Goal: Navigation & Orientation: Go to known website

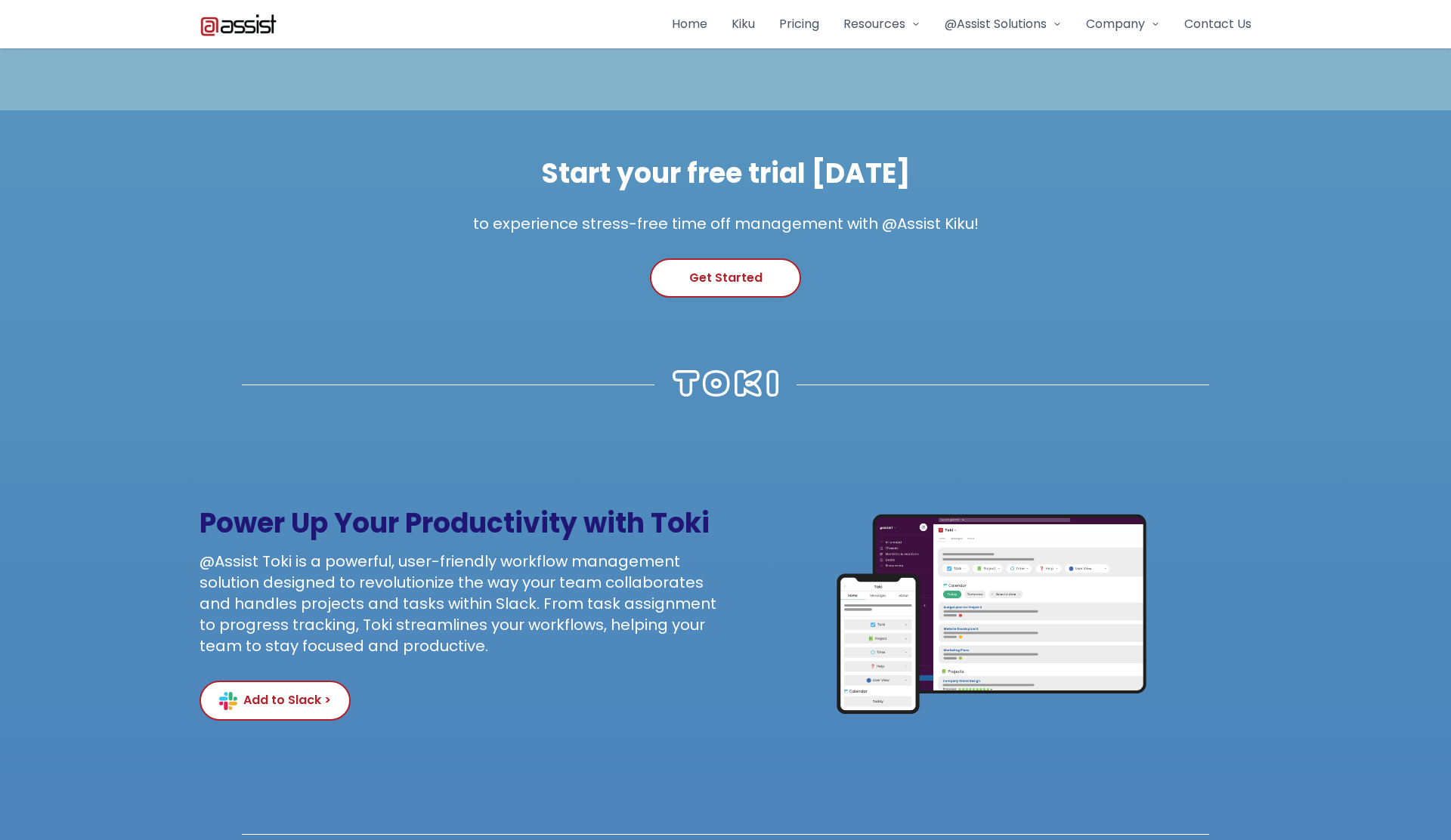
scroll to position [2778, 0]
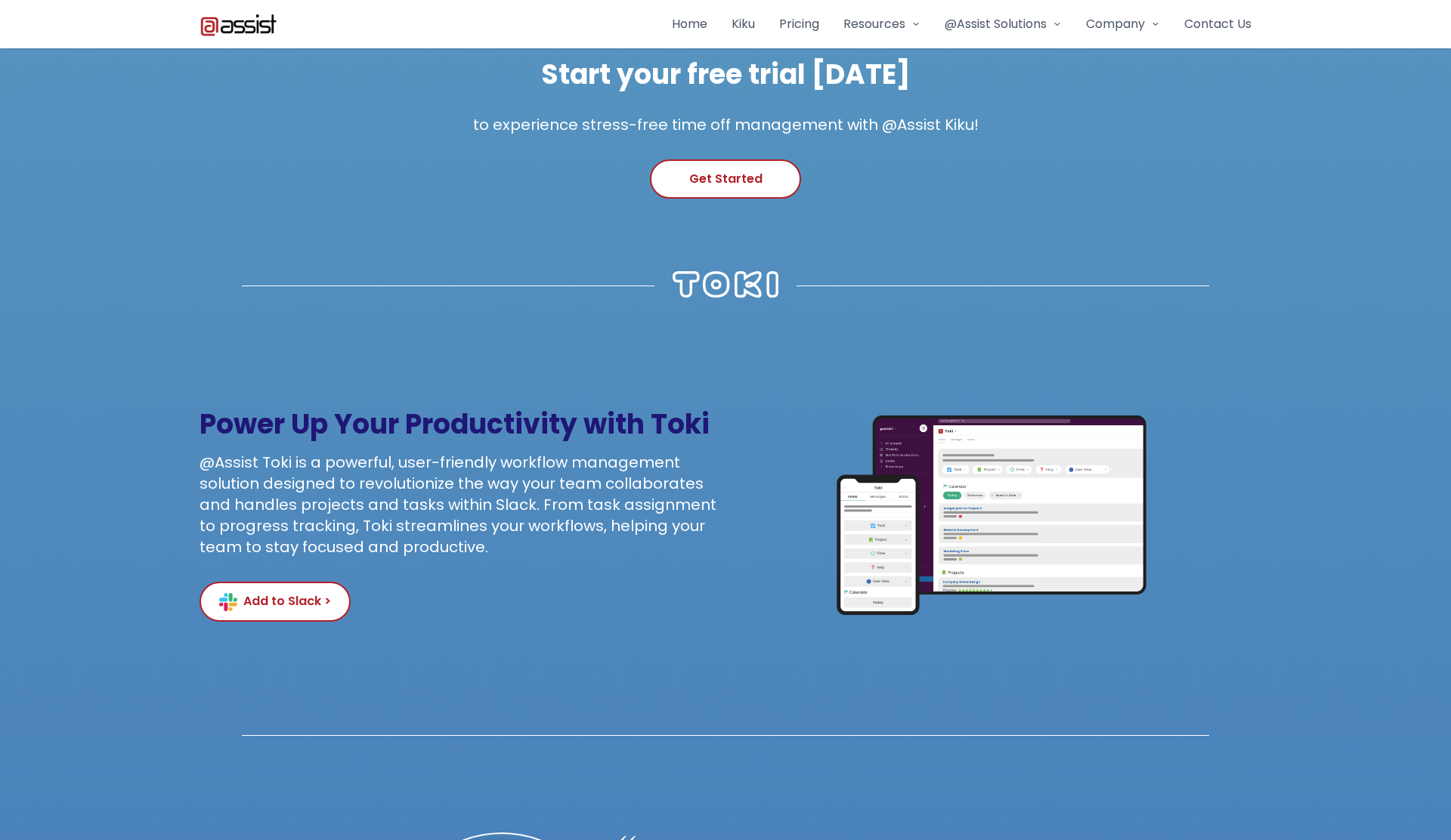
click at [1054, 30] on div "@Assist Solutions" at bounding box center [1003, 24] width 117 height 18
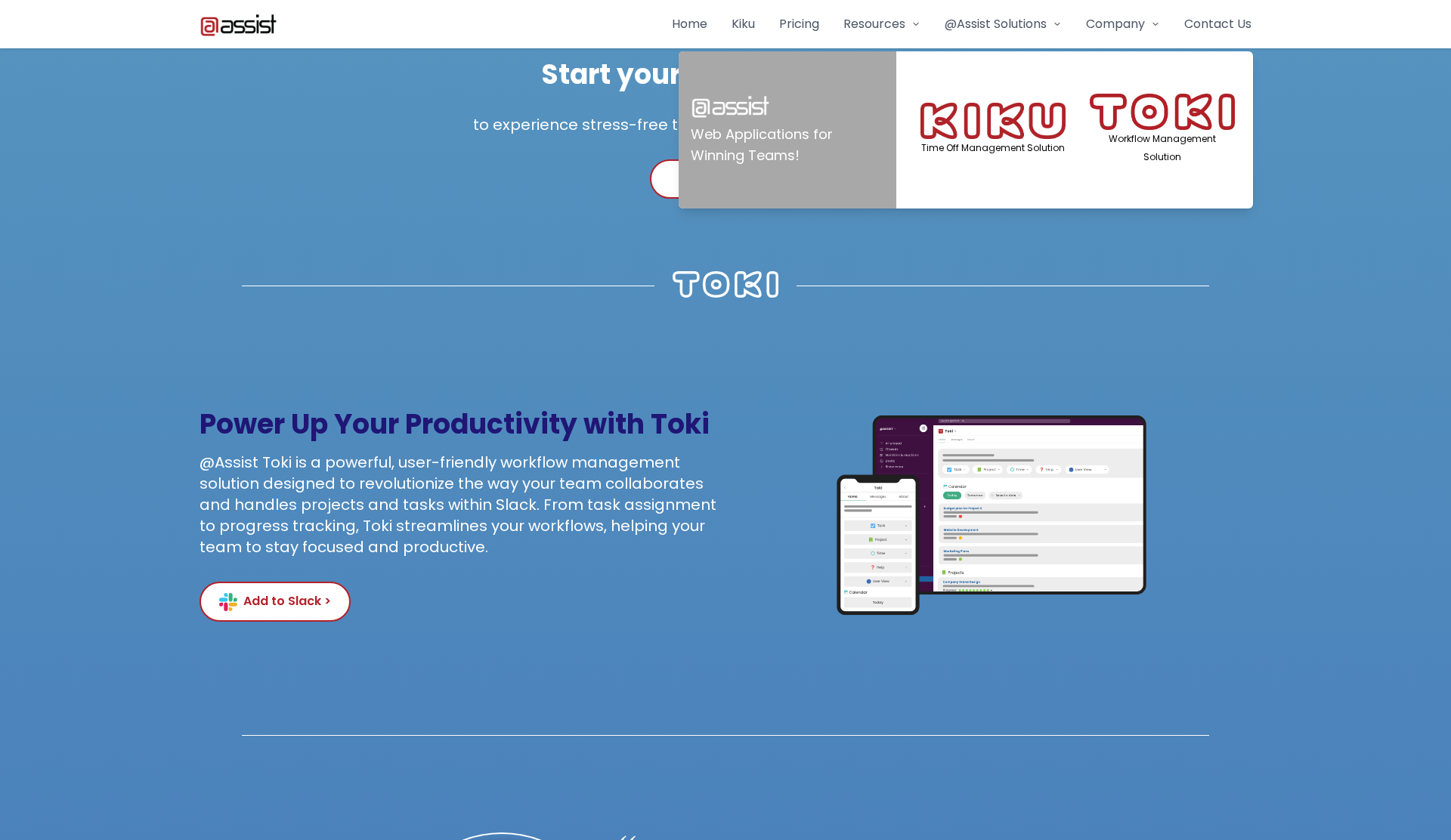
click at [1171, 128] on img at bounding box center [1163, 112] width 145 height 37
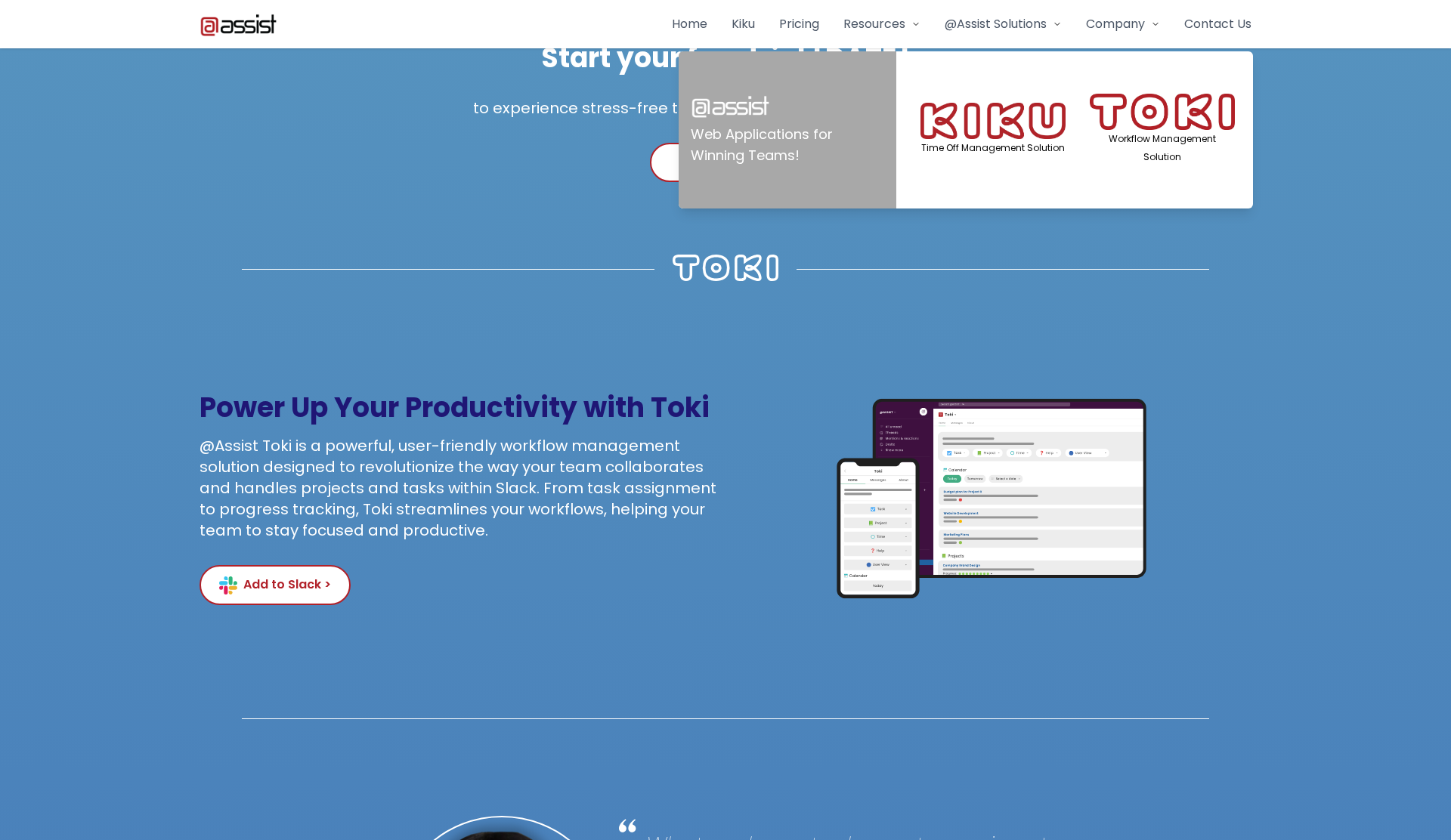
scroll to position [2782, 0]
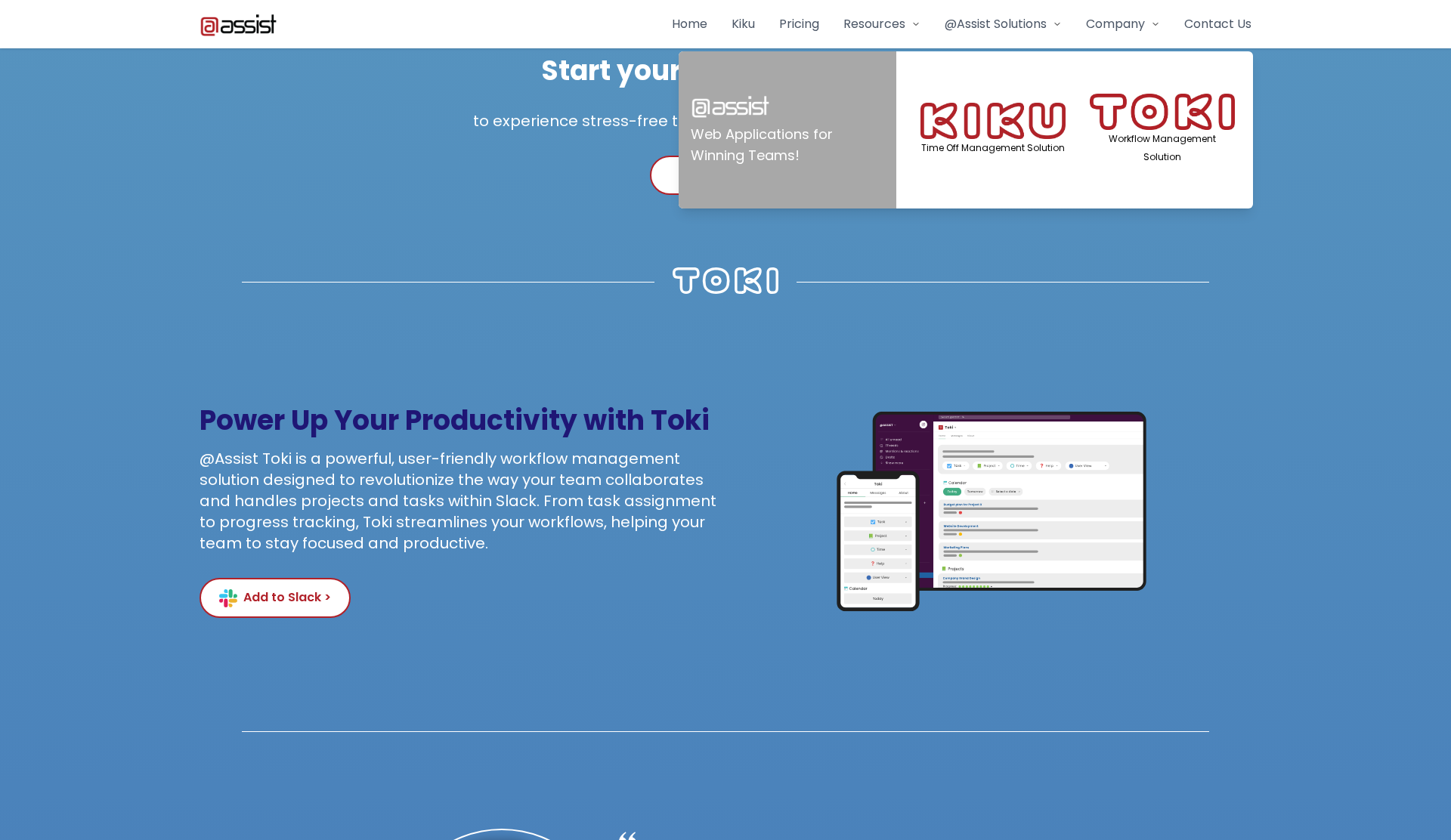
click at [955, 142] on h5 "Time Off Management Solution" at bounding box center [993, 147] width 145 height 18
click at [957, 127] on img at bounding box center [993, 121] width 145 height 36
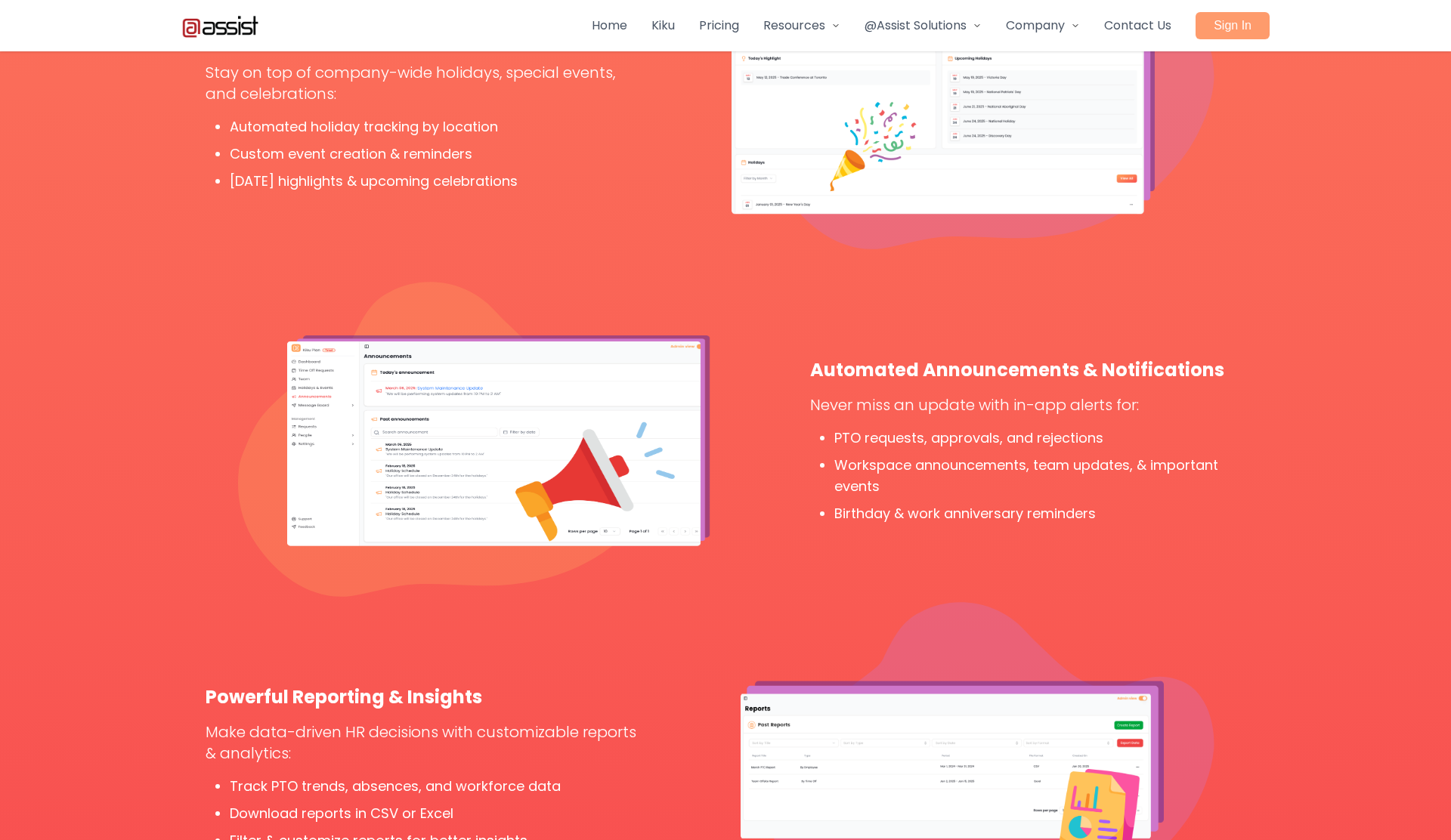
scroll to position [2511, 0]
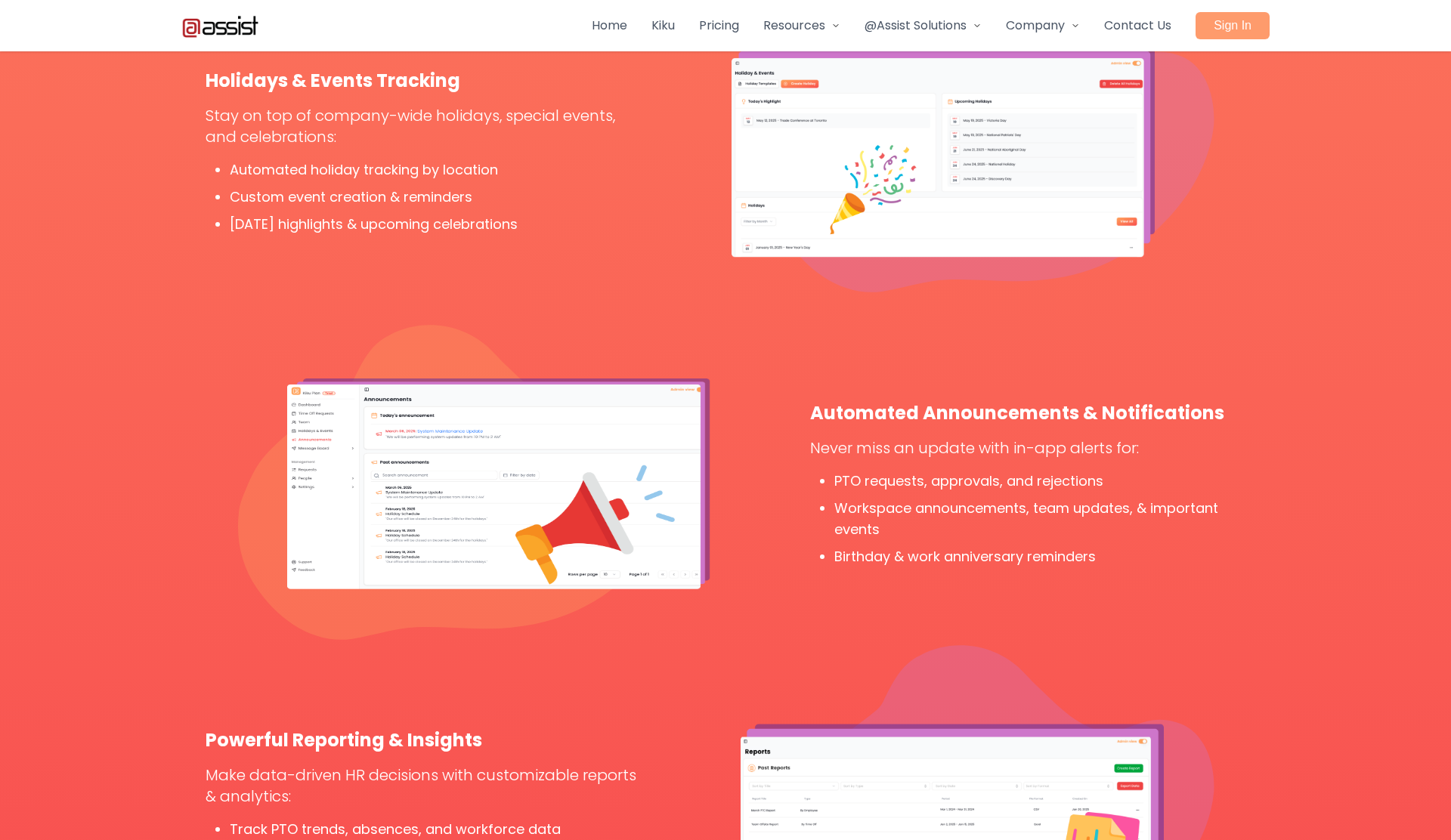
click at [975, 28] on icon at bounding box center [976, 25] width 9 height 9
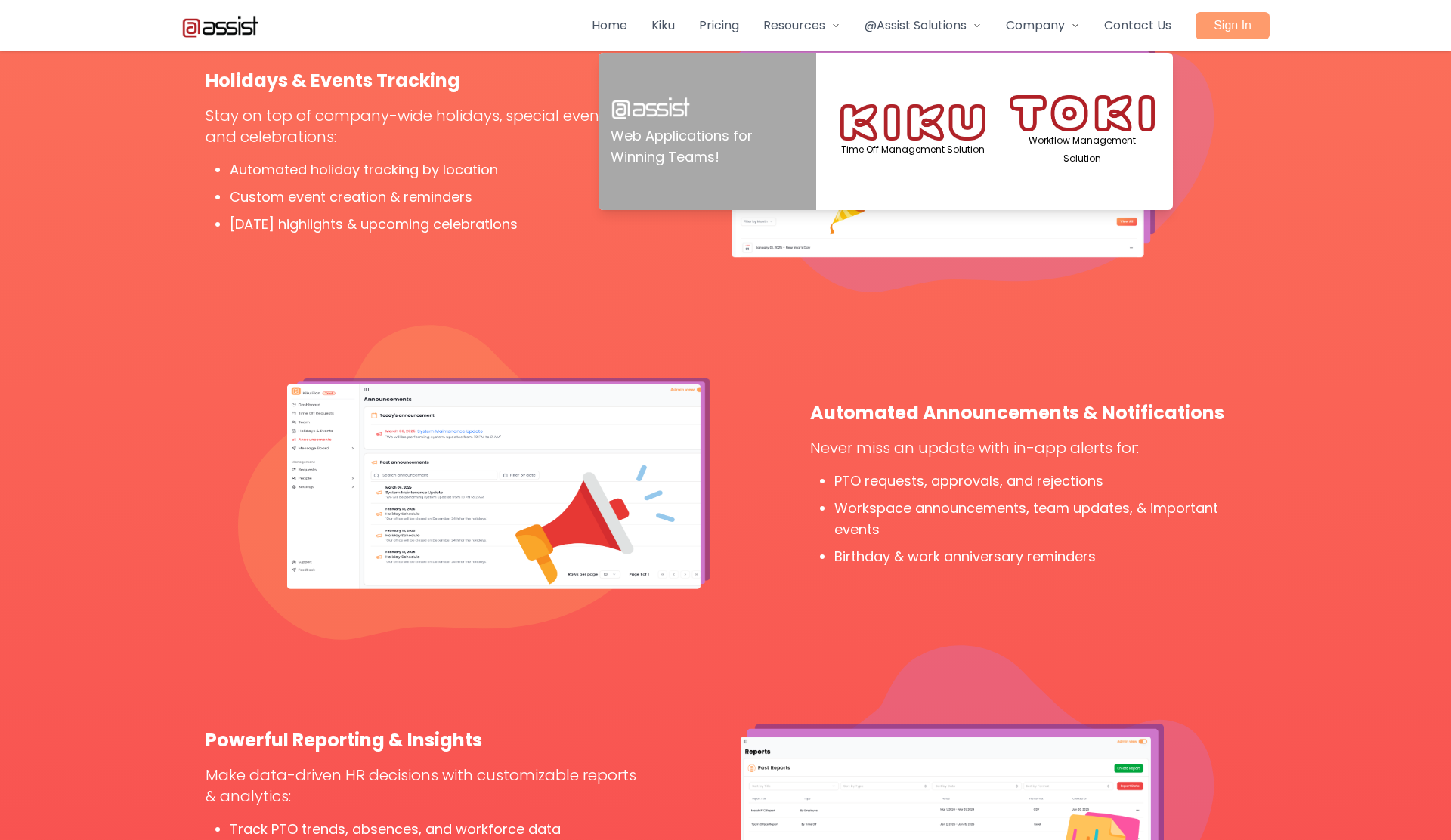
click at [1047, 125] on img at bounding box center [1083, 113] width 145 height 37
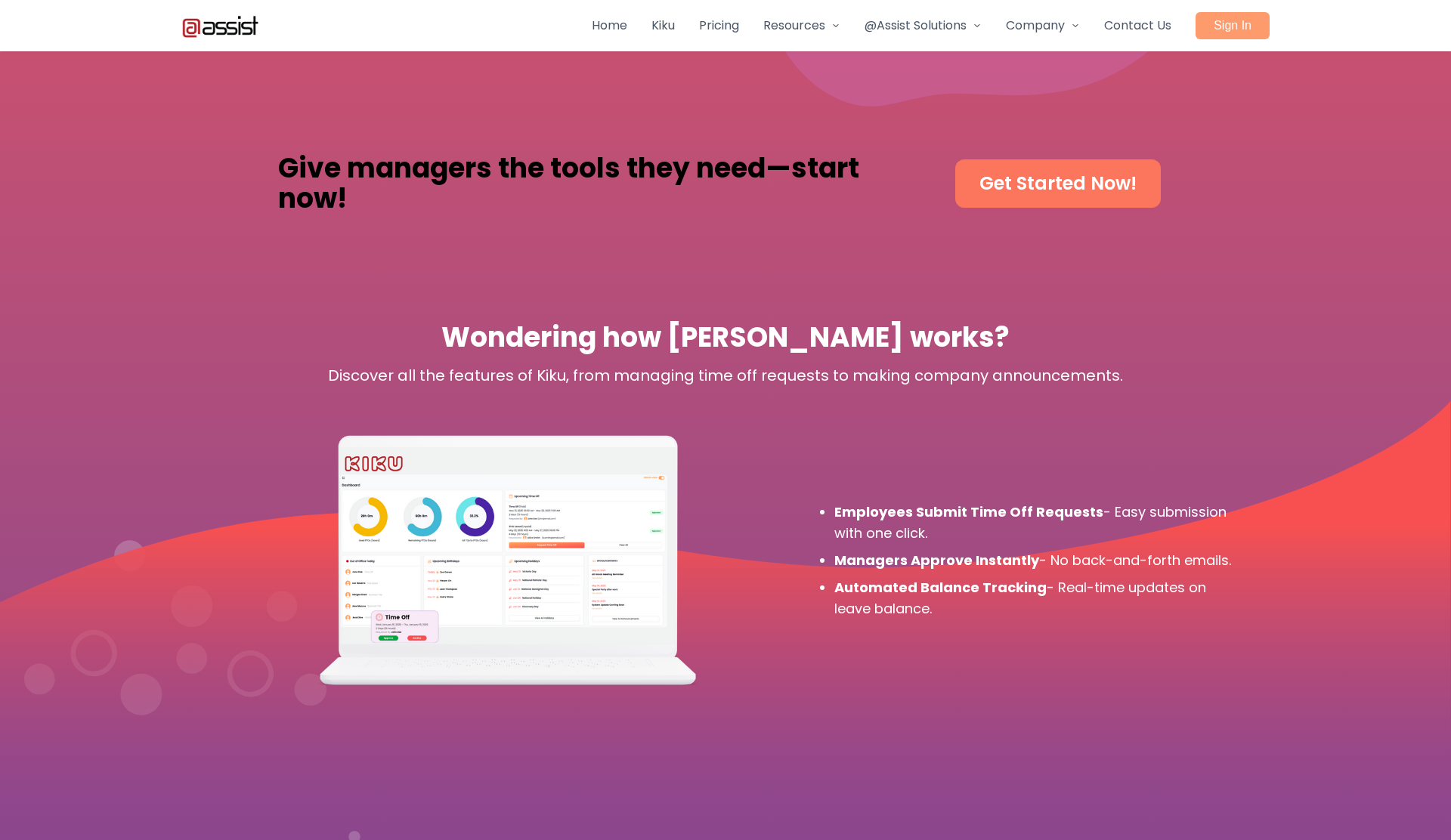
scroll to position [4003, 0]
